Goal: Unclear

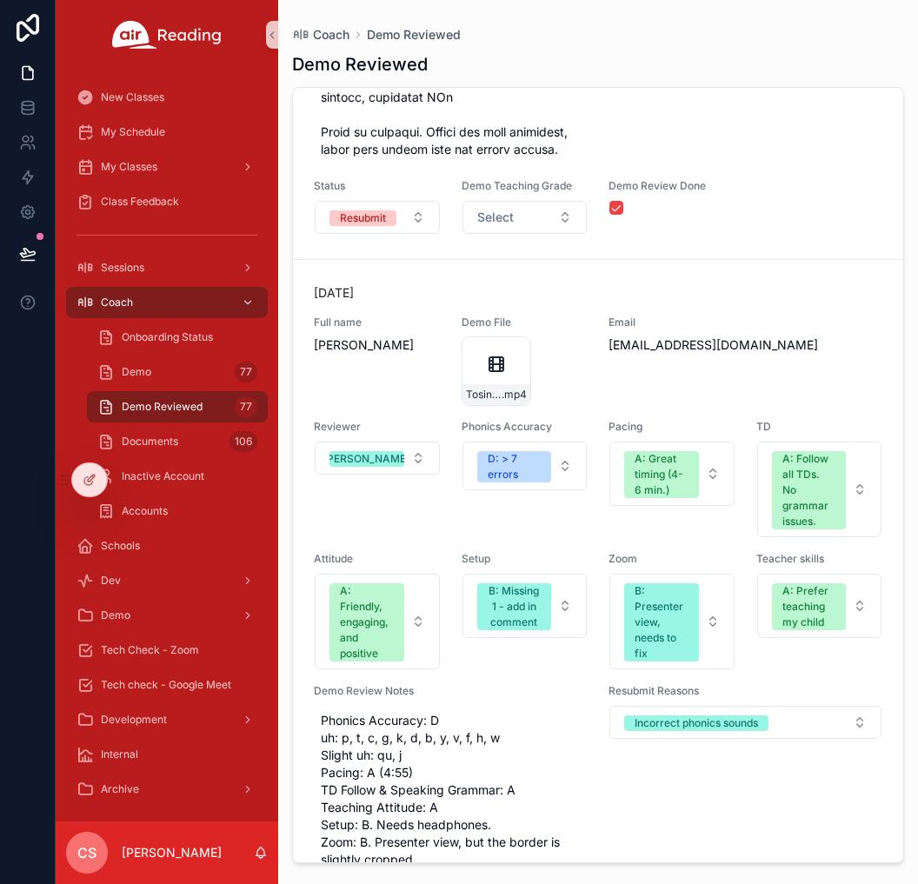
scroll to position [14925, 0]
